Goal: Complete application form

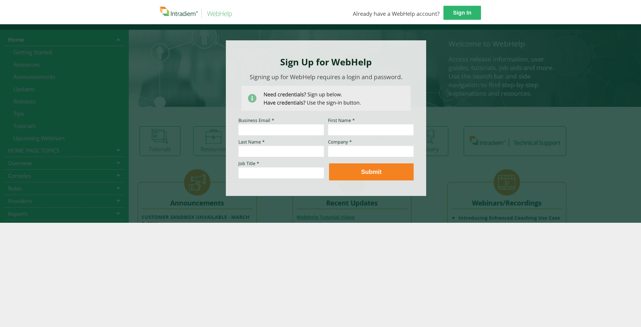
click at [251, 131] on input "Business Email *" at bounding box center [281, 130] width 86 height 12
type input "[PERSON_NAME][EMAIL_ADDRESS][PERSON_NAME][DOMAIN_NAME]"
click at [341, 128] on input "First Name *" at bounding box center [371, 130] width 86 height 12
type input "[PERSON_NAME]"
click at [269, 151] on input "Last Name *" at bounding box center [281, 151] width 86 height 12
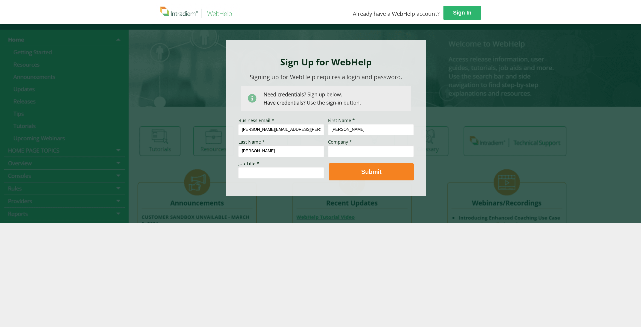
type input "[PERSON_NAME]"
click at [347, 151] on input "Company *" at bounding box center [371, 151] width 86 height 12
type input "[PERSON_NAME] Automotive"
click at [247, 171] on input "Job Title *" at bounding box center [281, 173] width 86 height 12
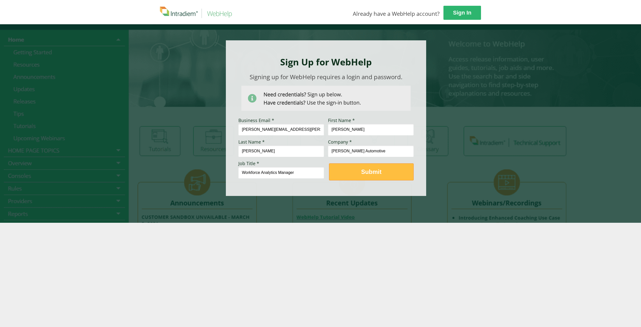
type input "Workforce Analytics Manager"
click at [378, 172] on strong "Submit" at bounding box center [371, 171] width 20 height 7
